Goal: Task Accomplishment & Management: Manage account settings

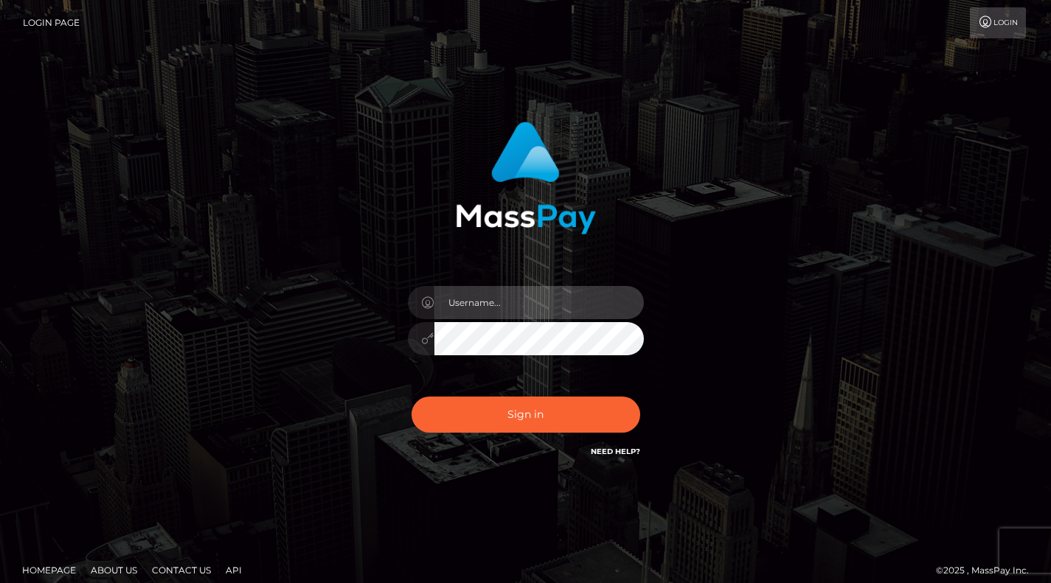
click at [488, 302] on input "text" at bounding box center [538, 302] width 209 height 33
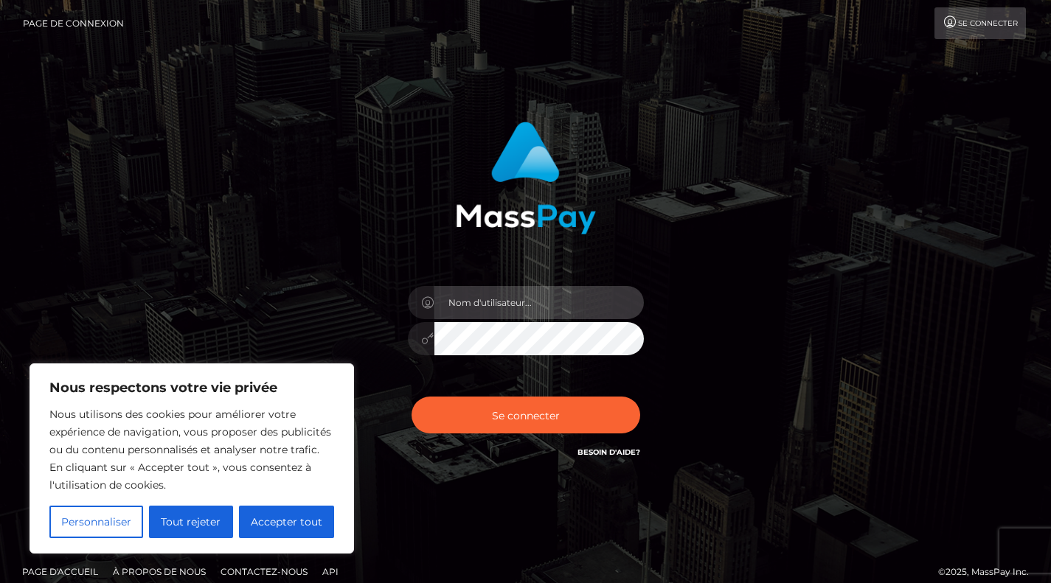
type input "[EMAIL_ADDRESS][DOMAIN_NAME]"
click at [231, 523] on button "Tout rejeter" at bounding box center [190, 522] width 83 height 32
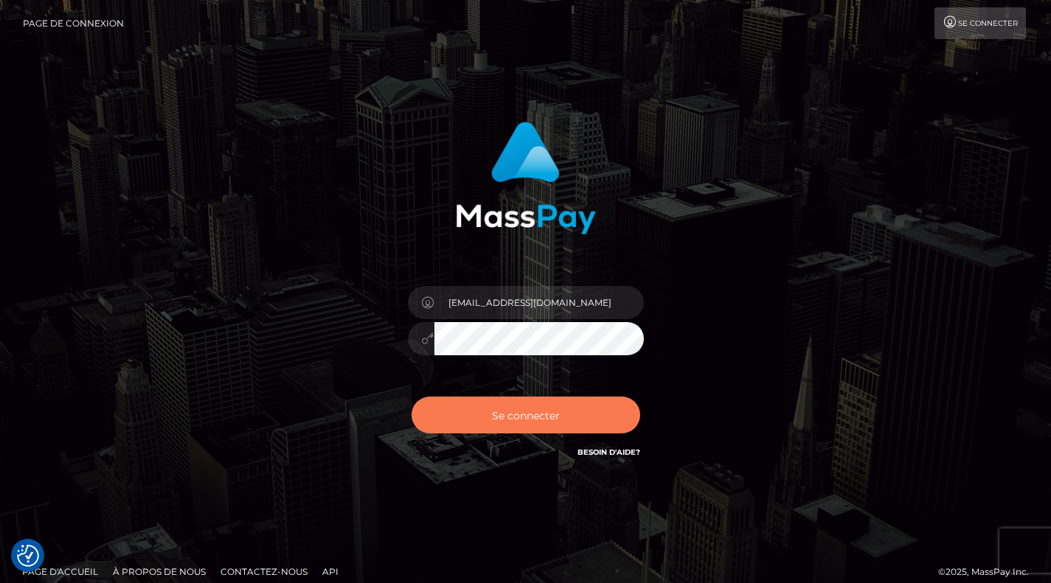
click at [504, 419] on font "Se connecter" at bounding box center [526, 414] width 68 height 13
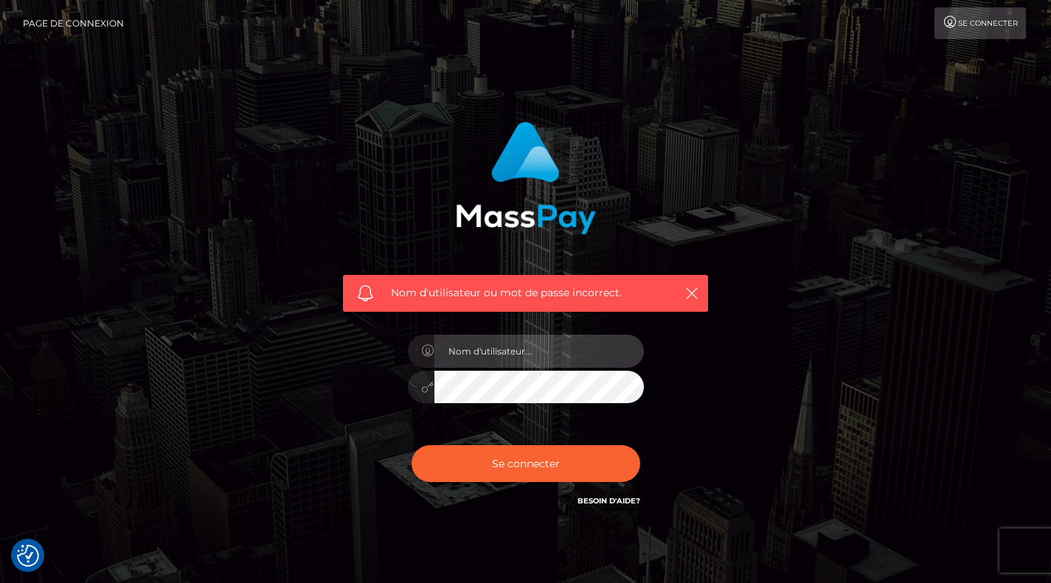
click at [542, 351] on input "text" at bounding box center [538, 351] width 209 height 33
type input "ynnubsgurd@yahoo.com"
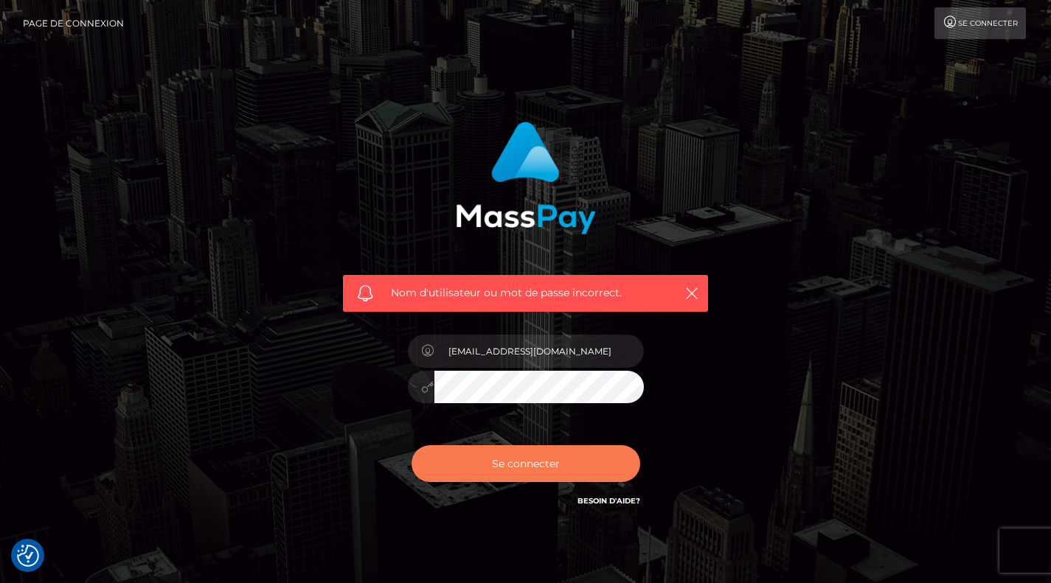
click at [527, 467] on font "Se connecter" at bounding box center [526, 463] width 68 height 13
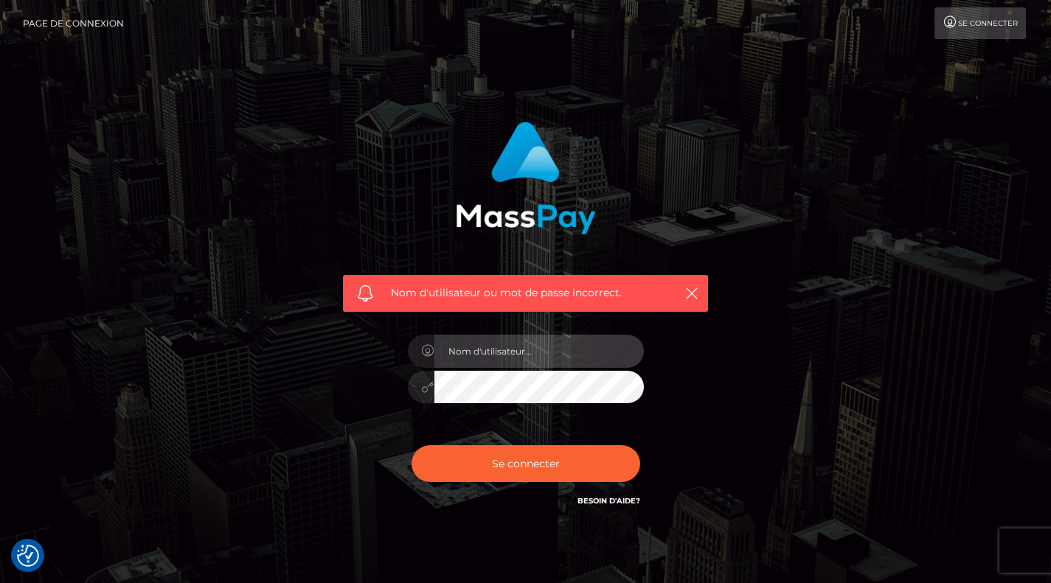
click at [536, 346] on input "text" at bounding box center [538, 351] width 209 height 33
type input "[EMAIL_ADDRESS][DOMAIN_NAME]"
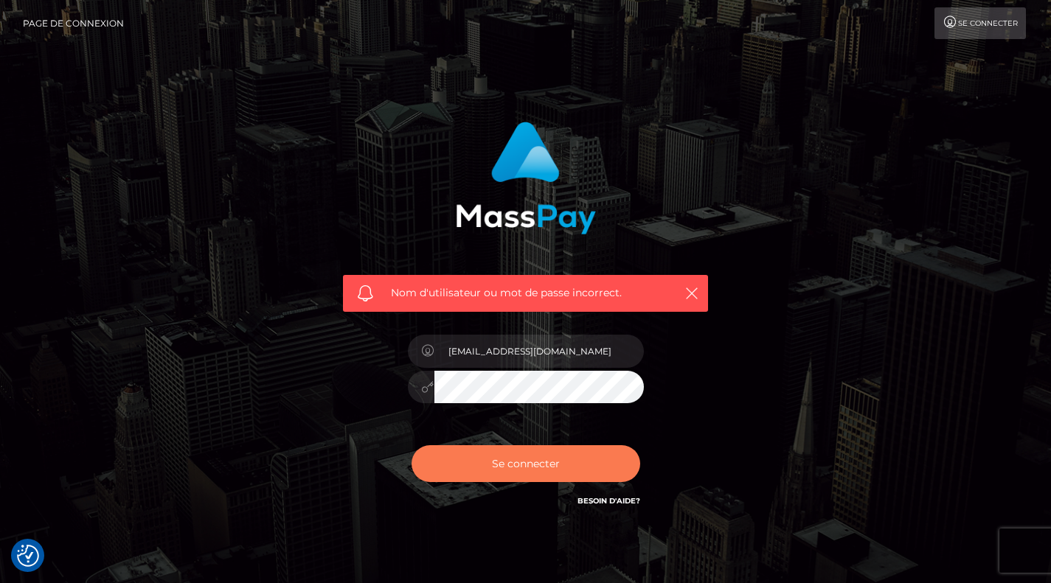
click at [531, 473] on button "Se connecter" at bounding box center [525, 463] width 229 height 37
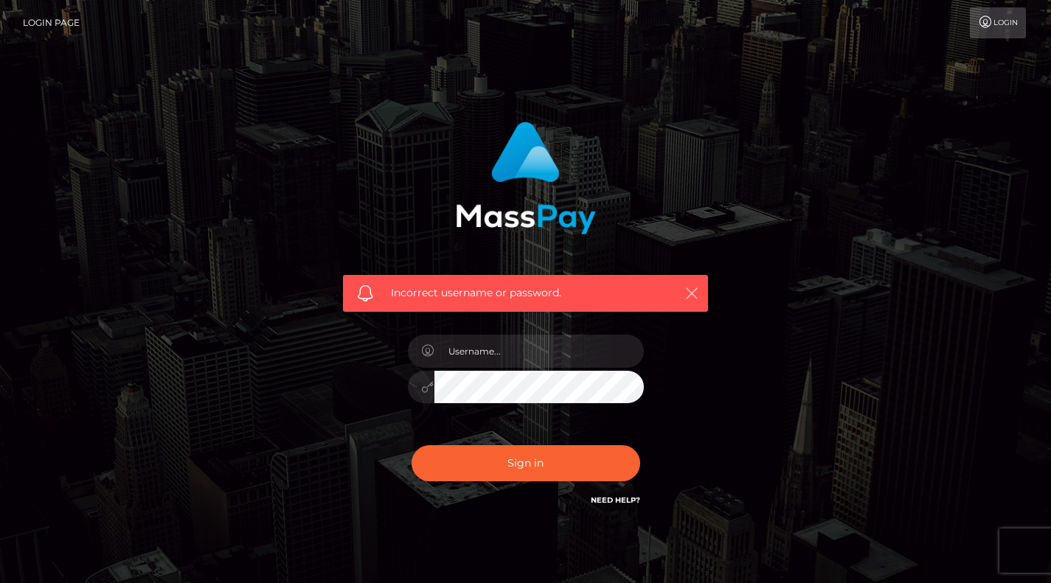
click at [689, 296] on icon "button" at bounding box center [691, 293] width 15 height 15
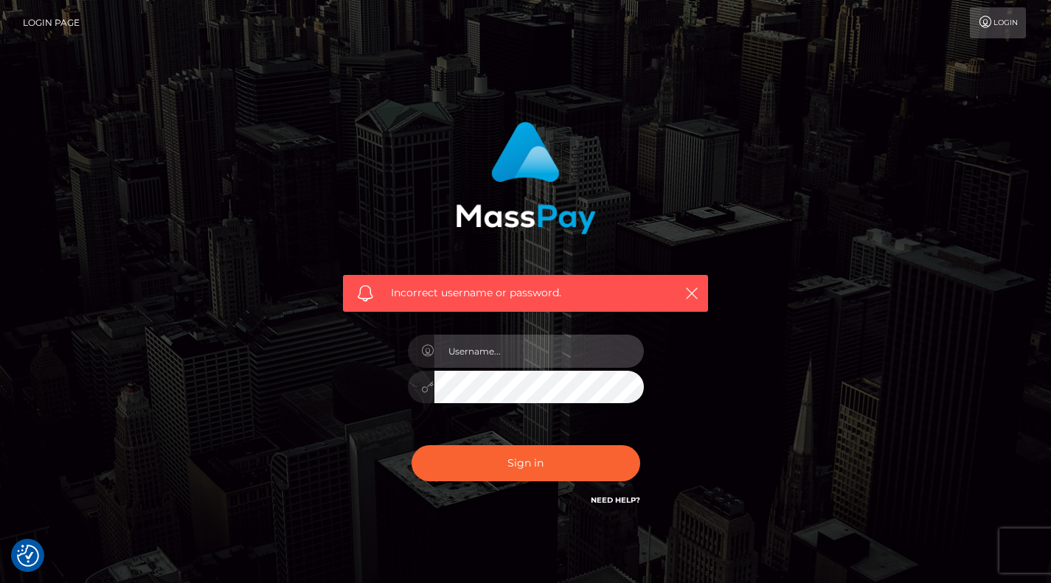
click at [484, 355] on input "text" at bounding box center [538, 351] width 209 height 33
click at [472, 355] on input "text" at bounding box center [538, 351] width 209 height 33
type input "[EMAIL_ADDRESS][DOMAIN_NAME]"
click at [431, 386] on div at bounding box center [526, 385] width 236 height 29
click at [411, 445] on button "Sign in" at bounding box center [525, 463] width 229 height 36
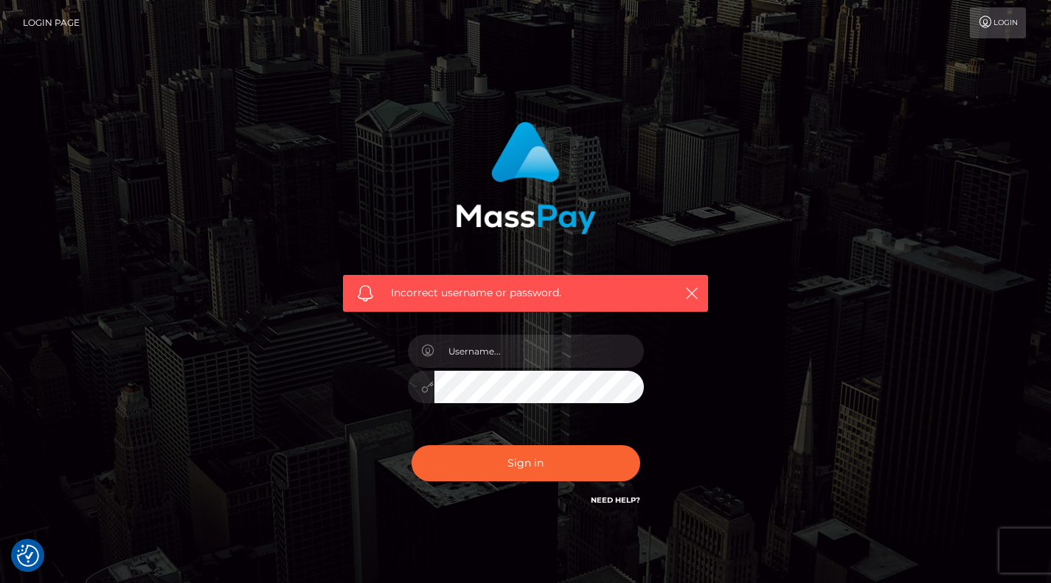
click at [598, 502] on link "Need Help?" at bounding box center [615, 500] width 49 height 10
click at [484, 351] on input "text" at bounding box center [538, 351] width 209 height 33
type input "[EMAIL_ADDRESS][DOMAIN_NAME]"
click at [415, 386] on div at bounding box center [526, 385] width 236 height 29
click at [411, 445] on button "Sign in" at bounding box center [525, 463] width 229 height 36
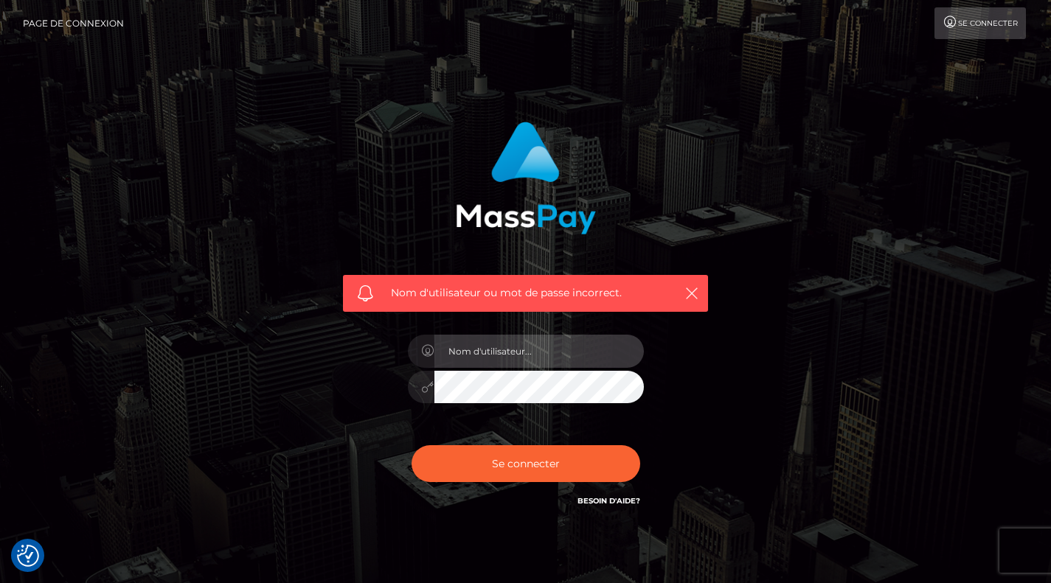
click at [505, 357] on input "text" at bounding box center [538, 351] width 209 height 33
type input "[EMAIL_ADDRESS][DOMAIN_NAME]"
click at [411, 445] on button "Se connecter" at bounding box center [525, 463] width 229 height 37
click at [475, 347] on input "text" at bounding box center [538, 351] width 209 height 33
type input "drugsbunny@hotmail.fr"
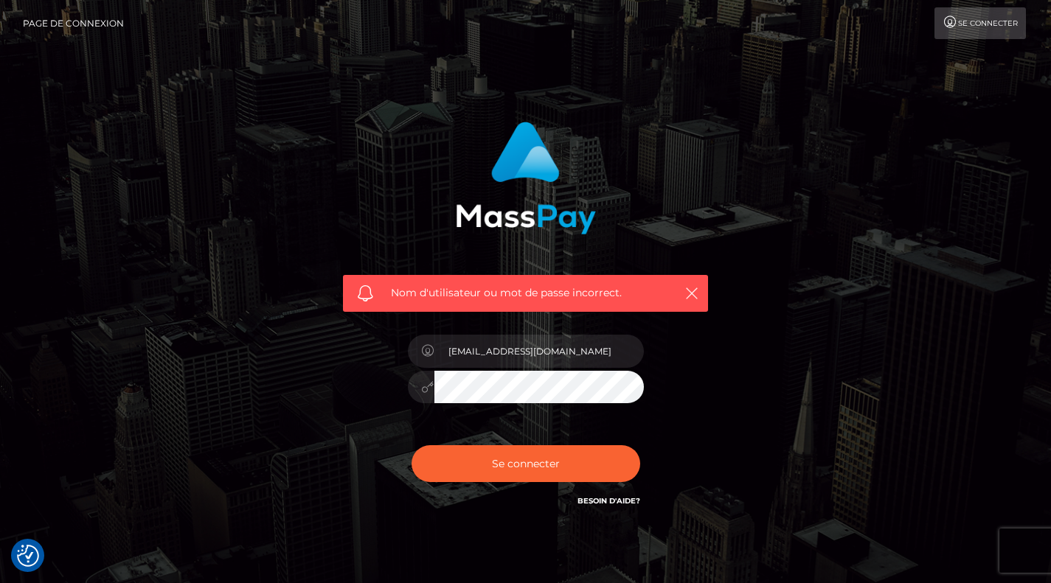
click at [411, 445] on button "Se connecter" at bounding box center [525, 463] width 229 height 37
click at [490, 355] on input "text" at bounding box center [538, 351] width 209 height 33
type input "drugsbunny@hotmail.fr"
click at [411, 445] on button "Se connecter" at bounding box center [525, 463] width 229 height 37
click at [610, 503] on font "Besoin d'aide?" at bounding box center [608, 501] width 63 height 10
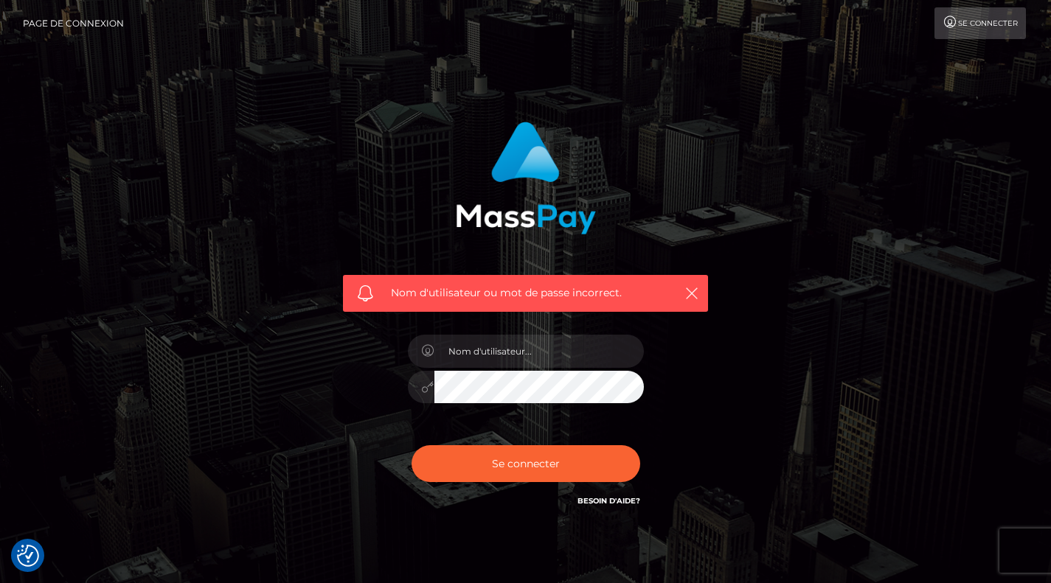
click at [981, 24] on font "Se connecter" at bounding box center [988, 23] width 60 height 10
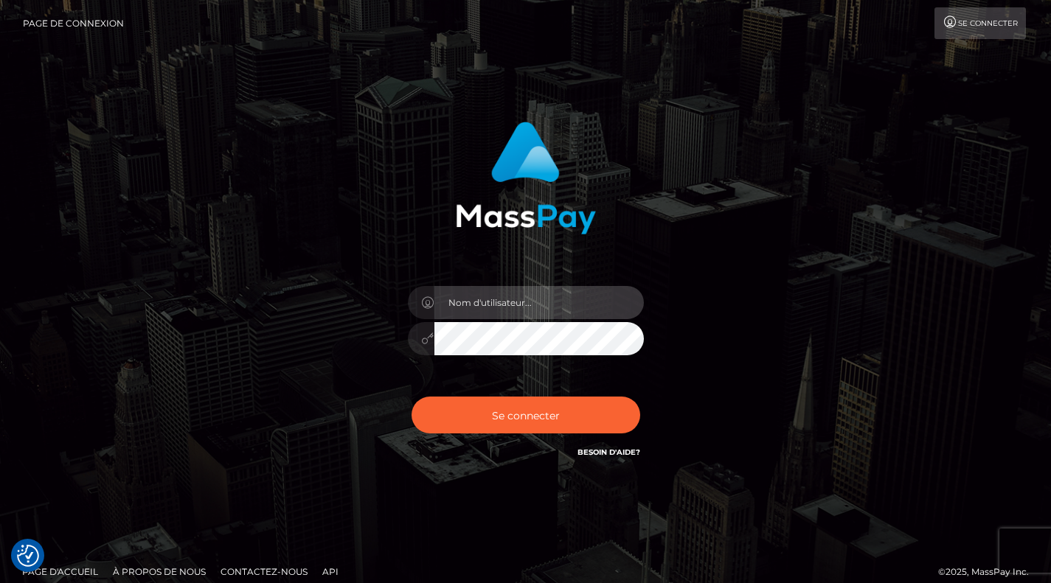
click at [501, 302] on input "text" at bounding box center [538, 302] width 209 height 33
type input "ynnubsgurd@yahoo.com"
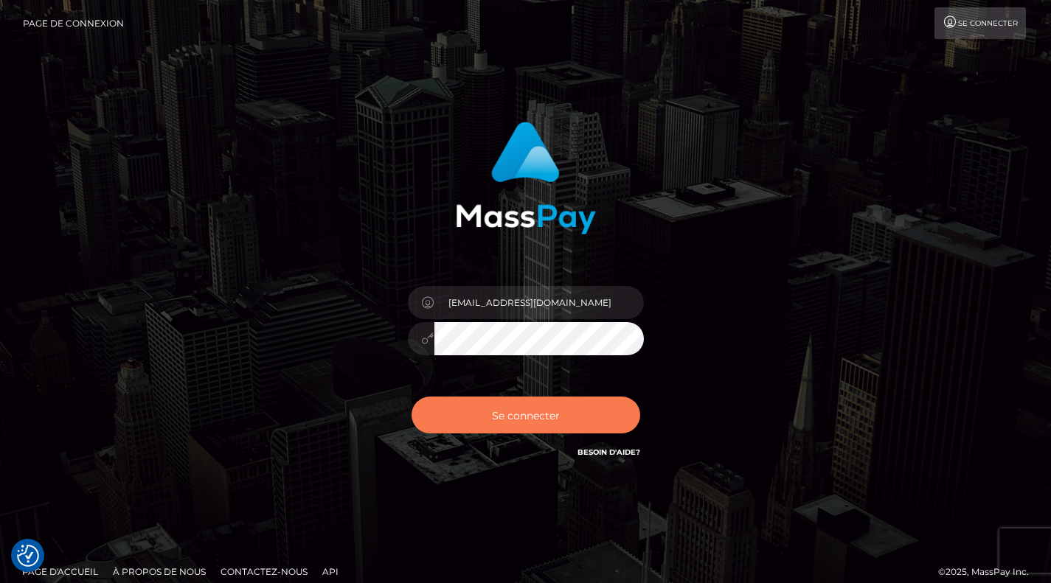
click at [508, 427] on button "Se connecter" at bounding box center [525, 415] width 229 height 37
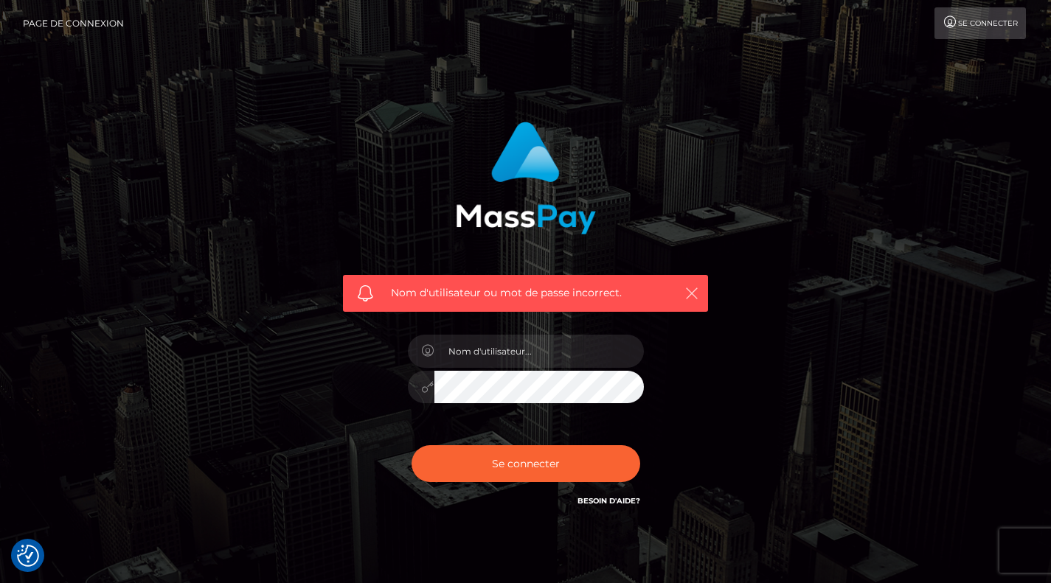
click at [692, 288] on icon "button" at bounding box center [691, 293] width 15 height 15
click at [966, 27] on font "Se connecter" at bounding box center [988, 23] width 60 height 10
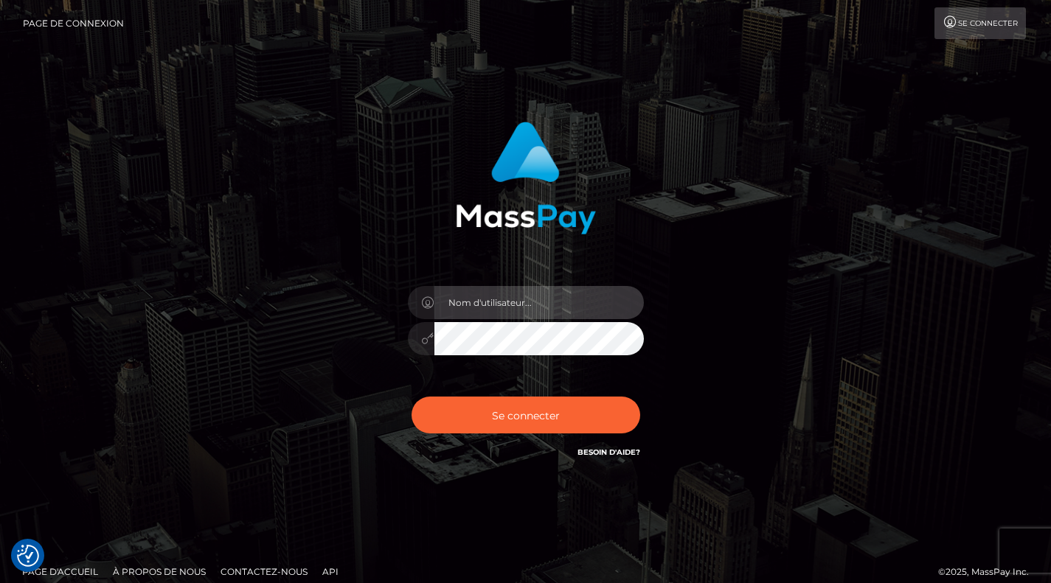
click at [498, 310] on input "text" at bounding box center [538, 302] width 209 height 33
type input "drugsbunny@hotmail.fr"
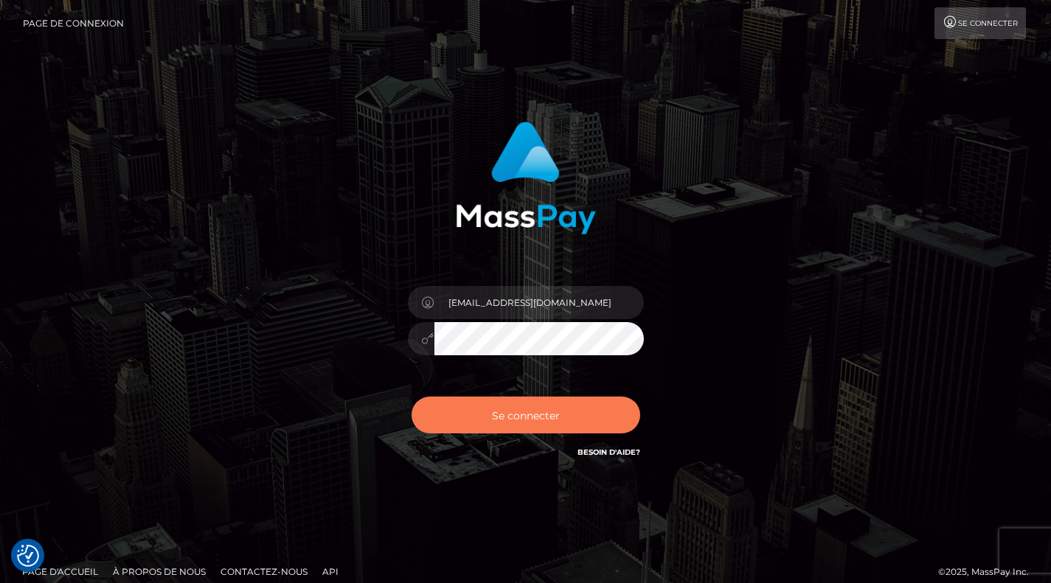
click at [527, 422] on button "Se connecter" at bounding box center [525, 415] width 229 height 37
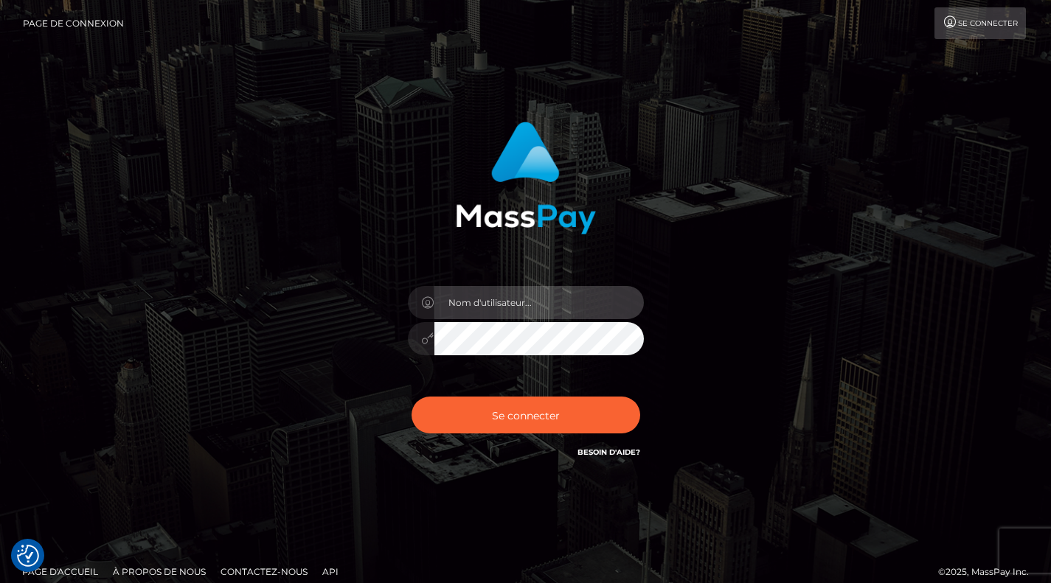
type input "[EMAIL_ADDRESS][DOMAIN_NAME]"
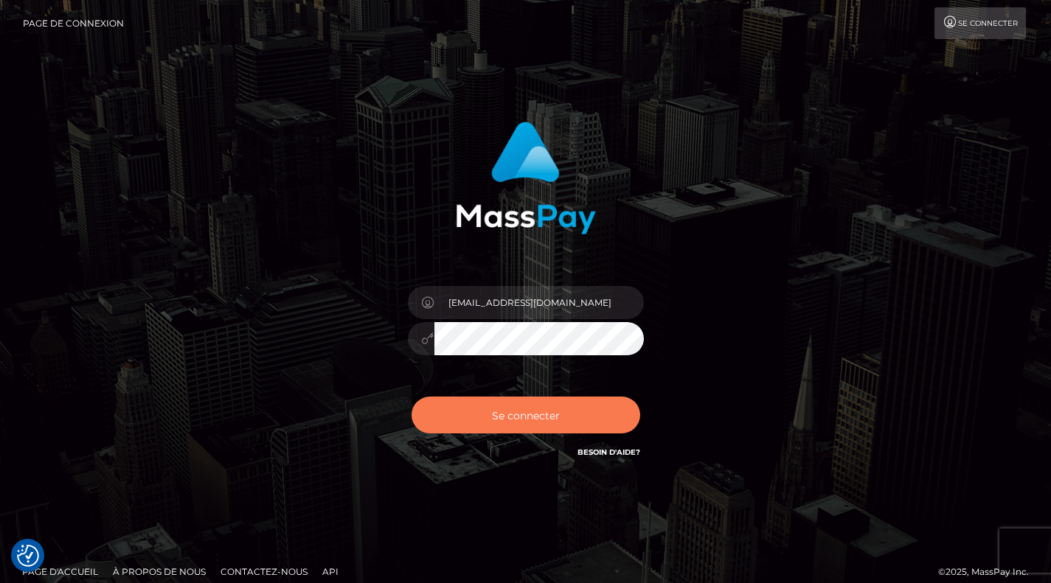
click at [512, 428] on button "Se connecter" at bounding box center [525, 415] width 229 height 37
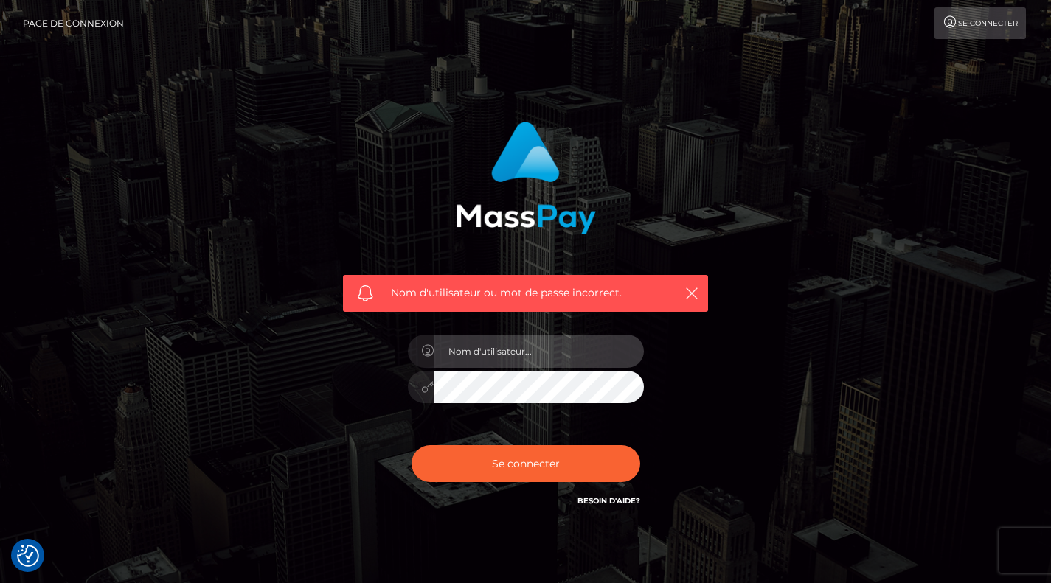
click at [553, 346] on input "text" at bounding box center [538, 351] width 209 height 33
type input "[EMAIL_ADDRESS][DOMAIN_NAME]"
click at [409, 386] on div at bounding box center [526, 385] width 236 height 29
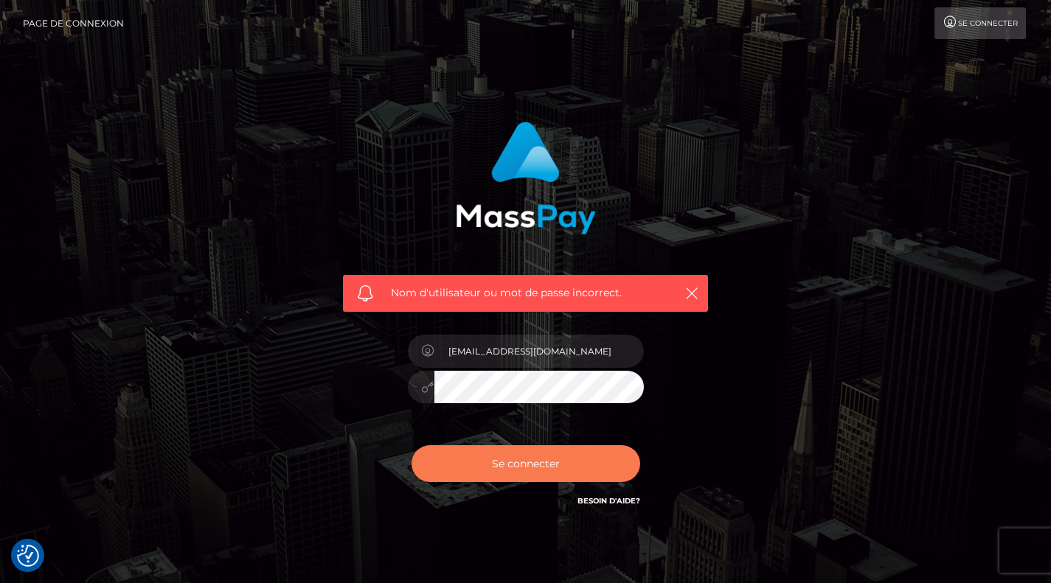
click at [471, 459] on button "Se connecter" at bounding box center [525, 463] width 229 height 37
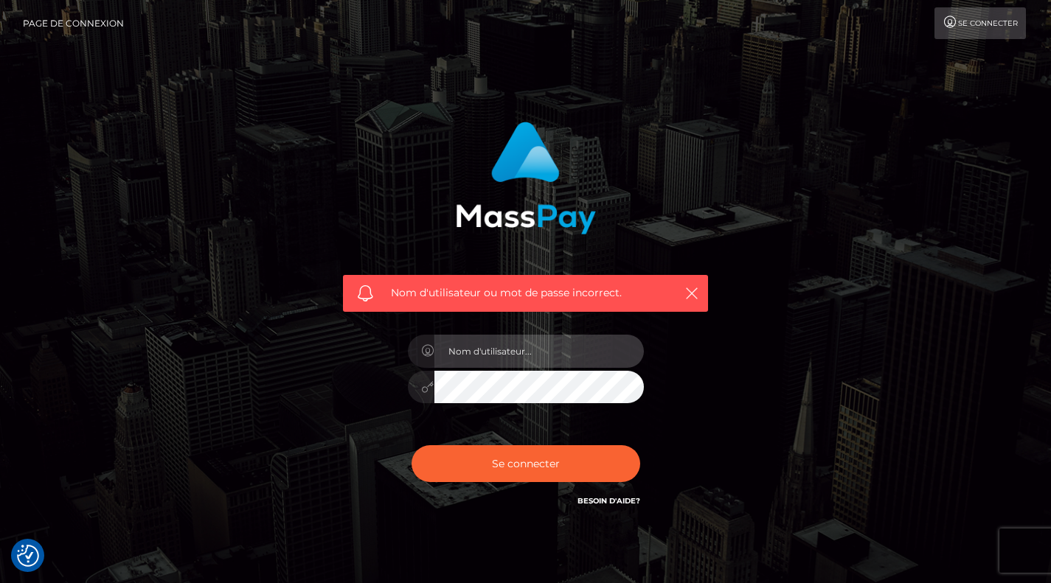
click at [521, 365] on input "text" at bounding box center [538, 351] width 209 height 33
type input "[EMAIL_ADDRESS][DOMAIN_NAME]"
click at [421, 389] on div at bounding box center [526, 385] width 236 height 29
click at [411, 445] on button "Se connecter" at bounding box center [525, 463] width 229 height 37
click at [490, 351] on input "text" at bounding box center [538, 351] width 209 height 33
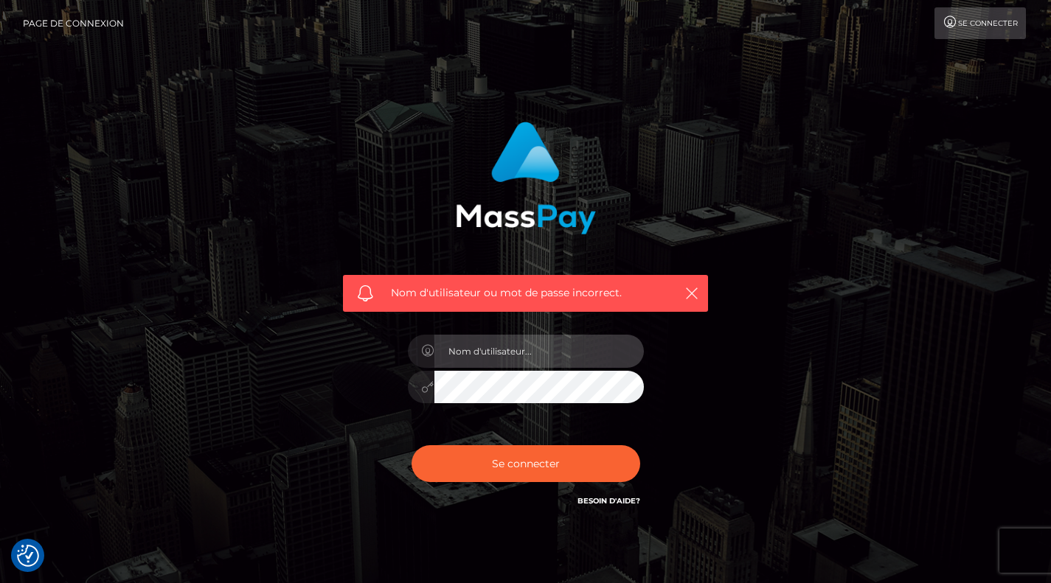
type input "ynnubsgurd@yahoo.com"
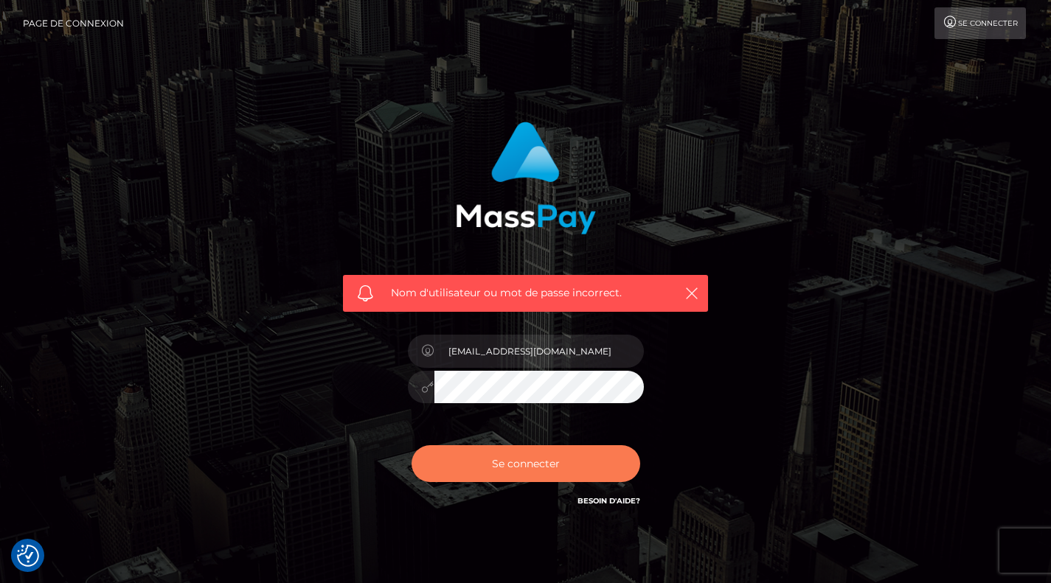
click at [458, 457] on button "Se connecter" at bounding box center [525, 463] width 229 height 37
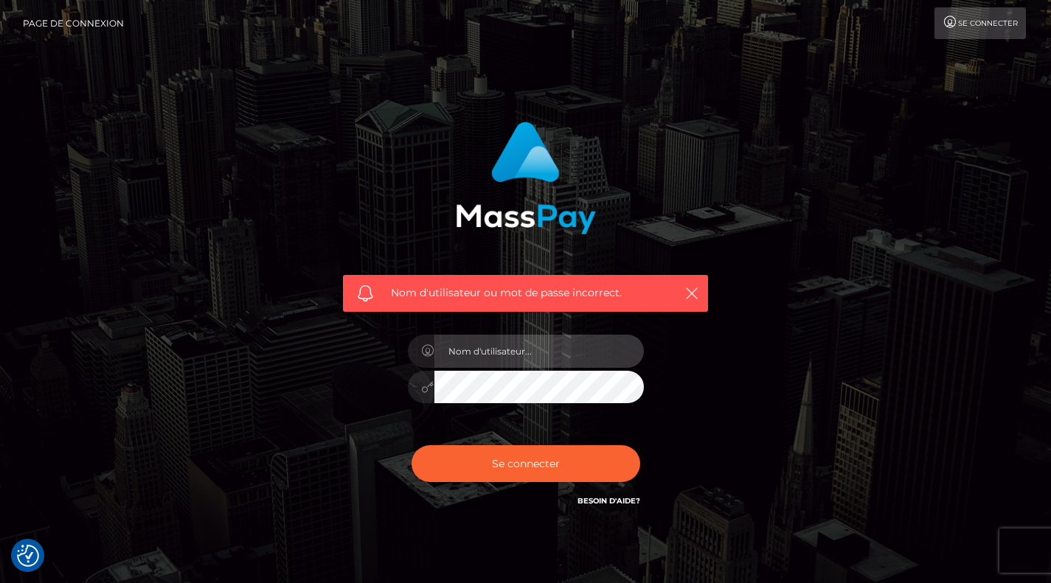
click at [472, 354] on input "text" at bounding box center [538, 351] width 209 height 33
click at [562, 200] on img at bounding box center [526, 178] width 140 height 113
click at [556, 208] on img at bounding box center [526, 178] width 140 height 113
click at [79, 23] on font "Page de connexion" at bounding box center [73, 23] width 101 height 11
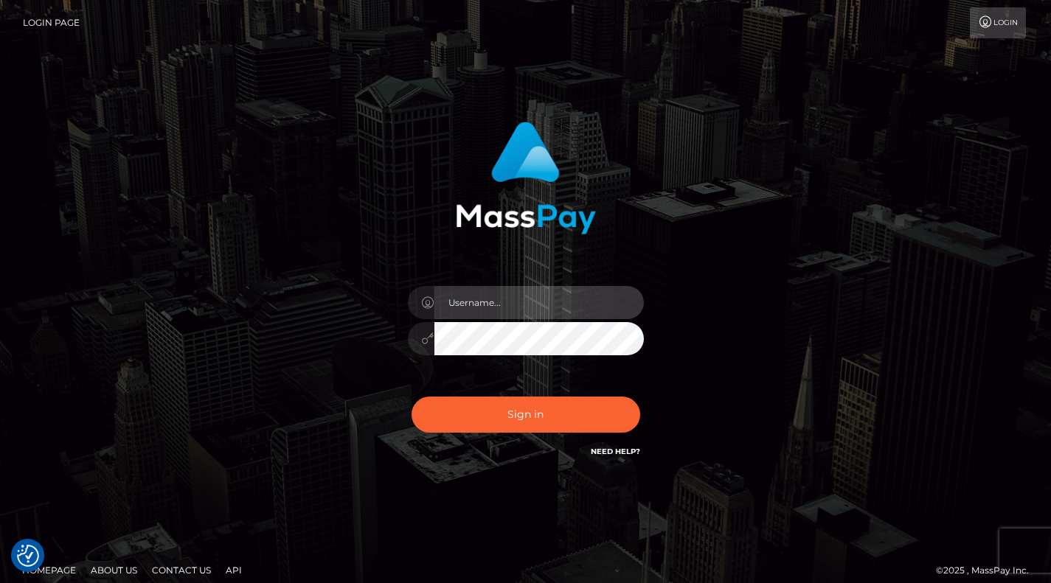
click at [501, 305] on input "text" at bounding box center [538, 302] width 209 height 33
click at [521, 309] on input "text" at bounding box center [538, 302] width 209 height 33
type input "ynnubsgurd@yahoo.com"
click at [422, 347] on div at bounding box center [526, 336] width 236 height 29
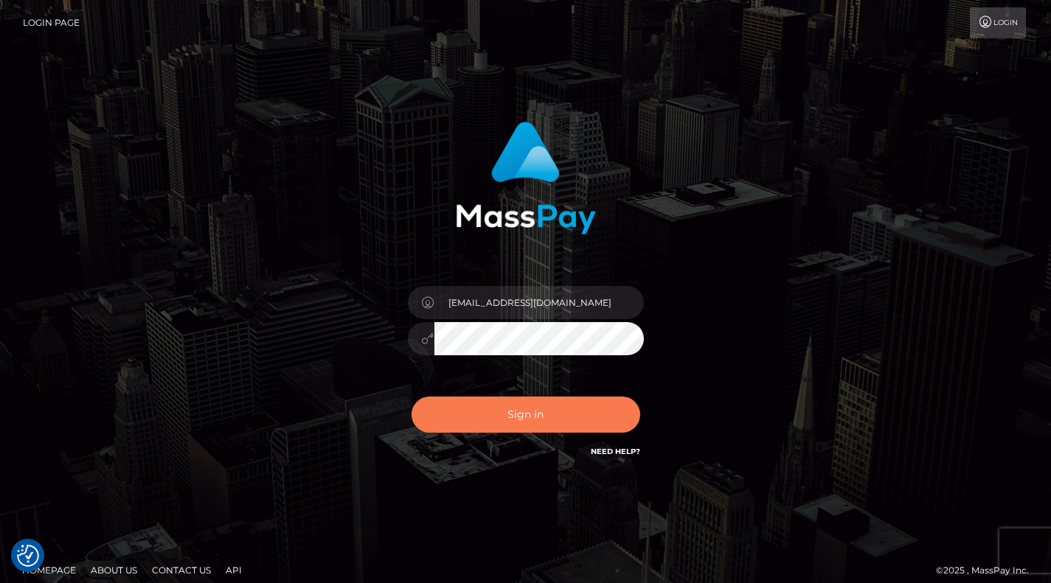
click at [470, 417] on button "Sign in" at bounding box center [525, 415] width 229 height 36
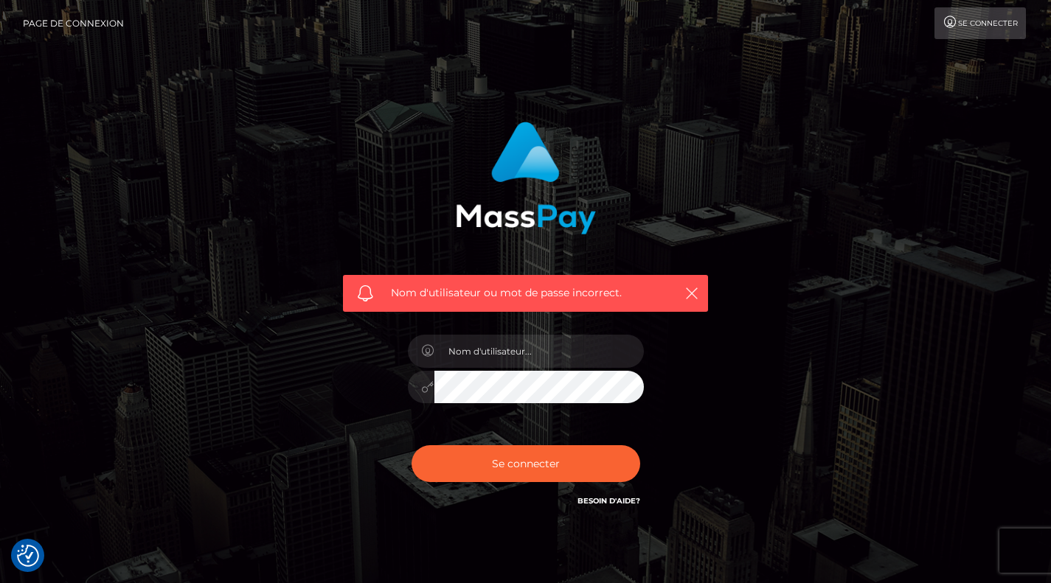
click at [52, 25] on font "Page de connexion" at bounding box center [73, 23] width 101 height 11
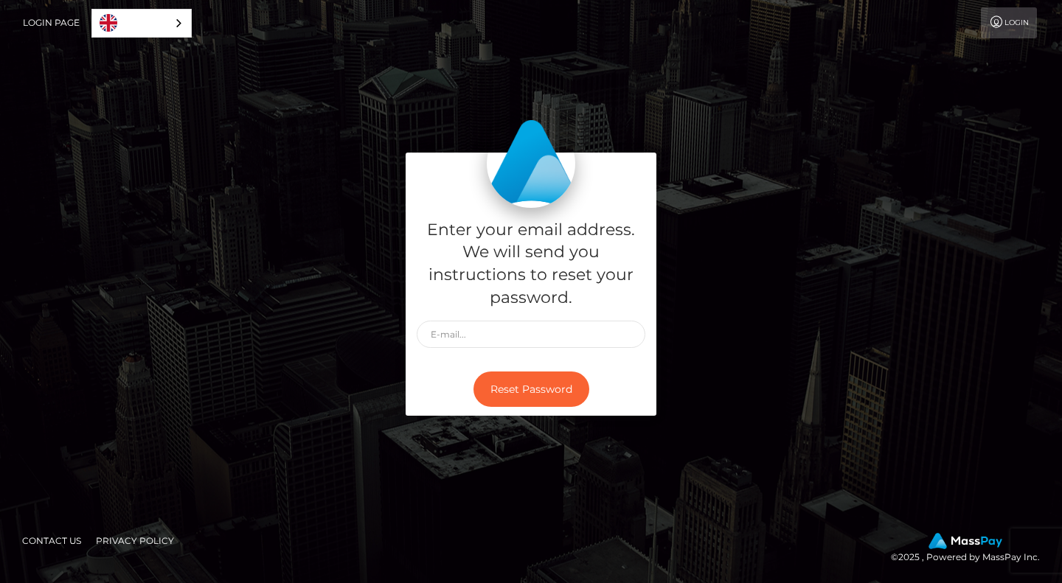
click at [1014, 24] on link "Login" at bounding box center [1009, 22] width 56 height 31
